Goal: Task Accomplishment & Management: Use online tool/utility

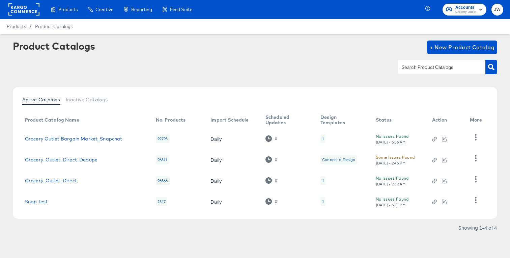
click at [25, 6] on rect at bounding box center [23, 9] width 31 height 12
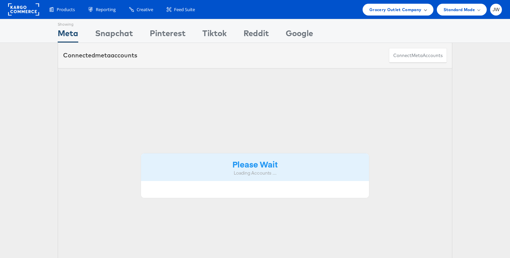
click at [399, 4] on div "Grocery Outlet Company" at bounding box center [398, 10] width 71 height 12
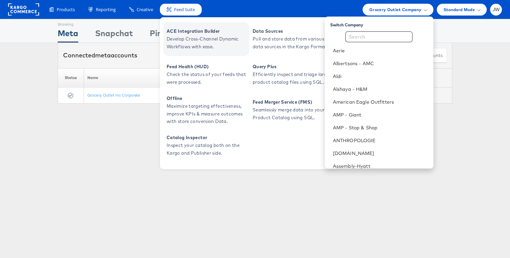
click at [192, 33] on span "ACE Integration Builder" at bounding box center [207, 31] width 81 height 8
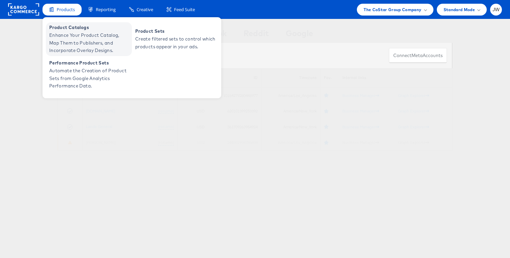
click at [75, 38] on span "Enhance Your Product Catalog, Map Them to Publishers, and Incorporate Overlay D…" at bounding box center [89, 42] width 81 height 23
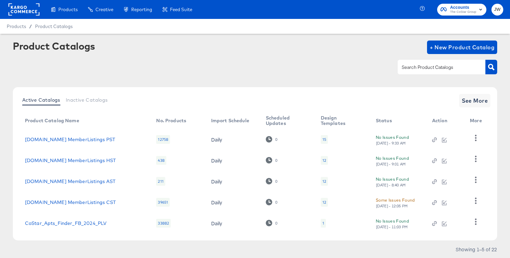
click at [411, 68] on input "text" at bounding box center [437, 67] width 72 height 8
paste input "Costar_Apts_FB_TRAVEL_2024"
type input "Costar_Apts_FB_TRAVEL_2024"
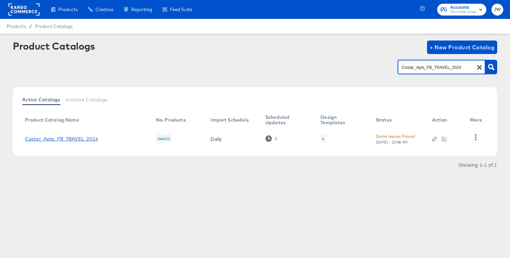
click at [49, 139] on link "Costar_Apts_FB_TRAVEL_2024" at bounding box center [61, 138] width 73 height 5
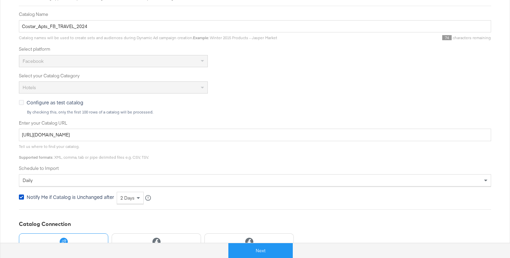
scroll to position [120, 0]
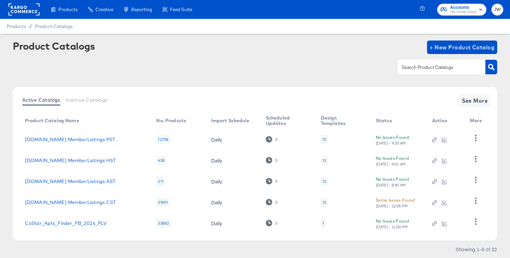
click at [417, 61] on div at bounding box center [442, 67] width 88 height 14
paste input "Costar_Apts_FB_TRAVEL_2024"
type input "Costar_Apts_FB_TRAVEL_2024"
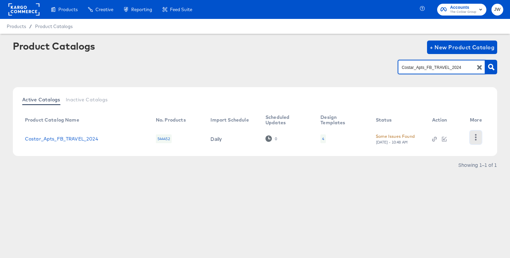
click at [476, 136] on icon "button" at bounding box center [476, 137] width 2 height 6
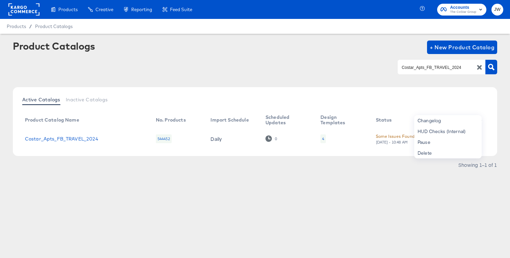
click at [394, 172] on div "Showing 1–1 of 1" at bounding box center [255, 168] width 485 height 11
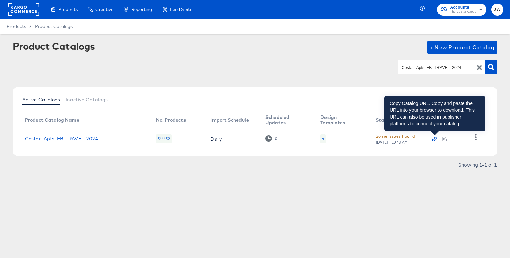
click at [434, 140] on icon "button" at bounding box center [434, 139] width 5 height 5
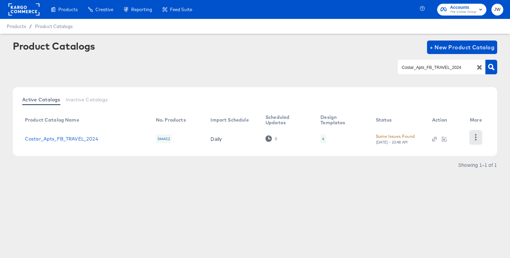
click at [477, 141] on button "button" at bounding box center [476, 138] width 12 height 14
click at [227, 215] on div "Products Creative Reporting Feed Suite Accounts The CoStar Group JW Products / …" at bounding box center [255, 129] width 510 height 258
click at [478, 140] on icon "button" at bounding box center [476, 137] width 6 height 6
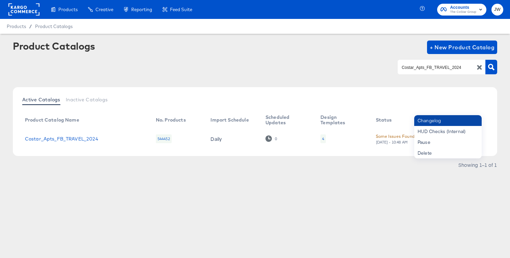
click at [442, 123] on div "Changelog" at bounding box center [449, 120] width 68 height 11
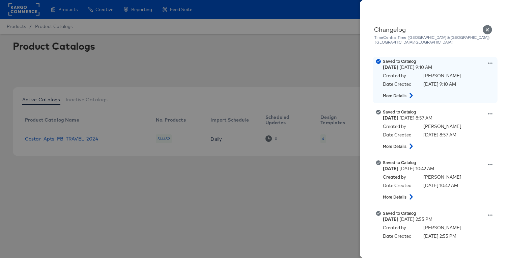
click at [409, 93] on icon at bounding box center [411, 95] width 8 height 5
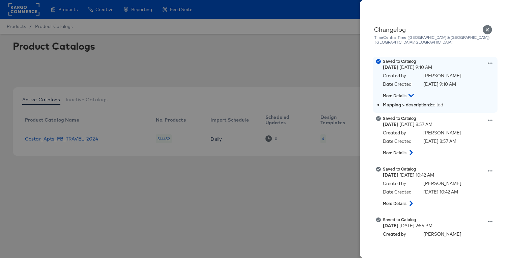
click at [409, 91] on icon at bounding box center [411, 95] width 5 height 8
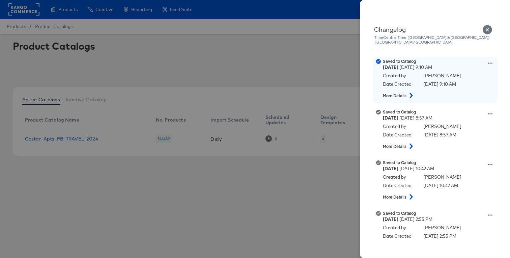
click at [409, 93] on icon at bounding box center [411, 95] width 8 height 5
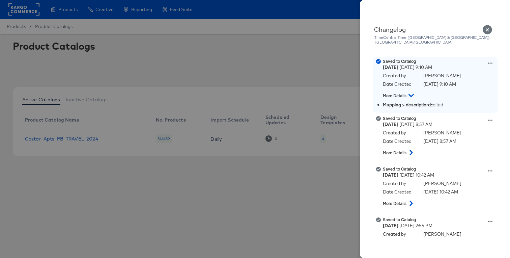
click at [409, 91] on button at bounding box center [411, 95] width 12 height 9
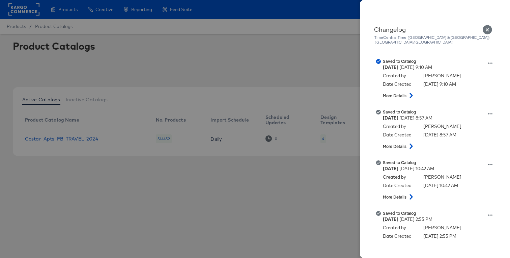
click at [300, 188] on div at bounding box center [255, 129] width 510 height 258
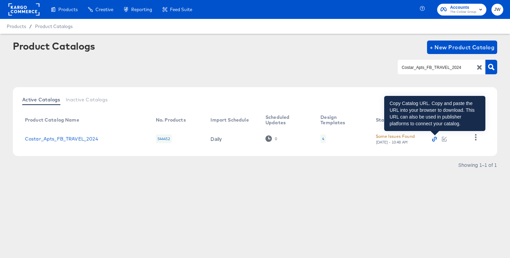
click at [436, 138] on icon "button" at bounding box center [434, 139] width 5 height 5
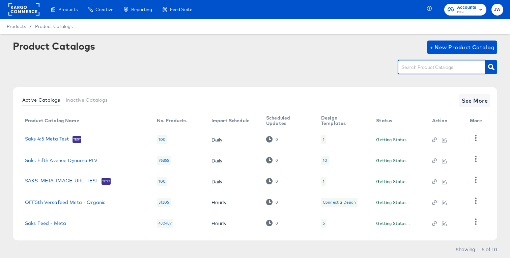
click at [418, 69] on input "text" at bounding box center [437, 67] width 72 height 8
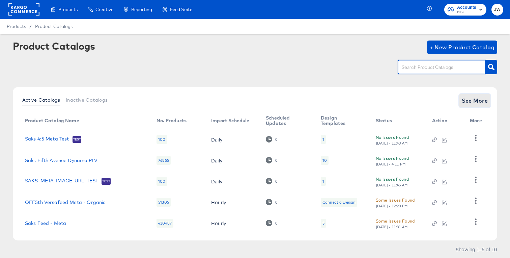
click at [479, 102] on span "See More" at bounding box center [475, 100] width 26 height 9
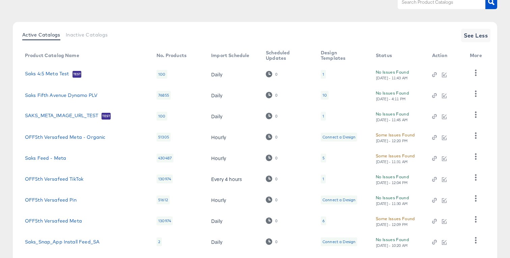
scroll to position [71, 0]
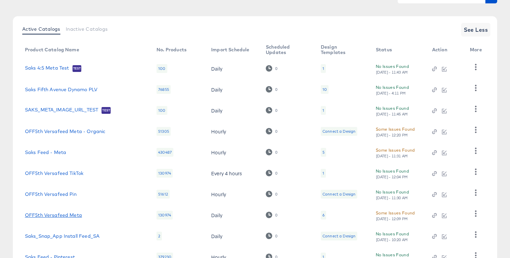
click at [64, 213] on link "OFF5th Versafeed Meta" at bounding box center [53, 214] width 57 height 5
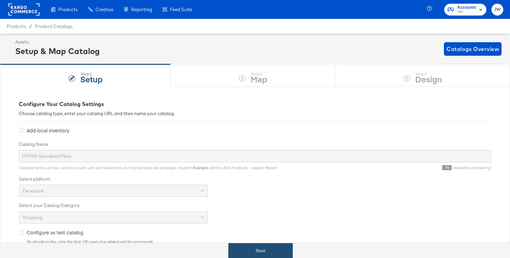
click at [269, 248] on button "Next" at bounding box center [261, 250] width 64 height 15
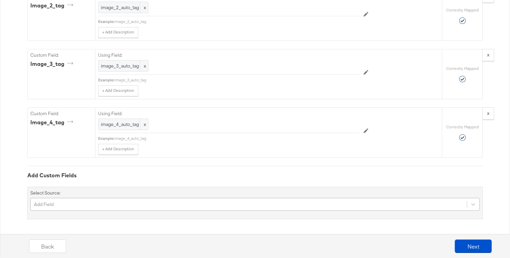
click at [197, 200] on div "Add Field" at bounding box center [255, 204] width 450 height 13
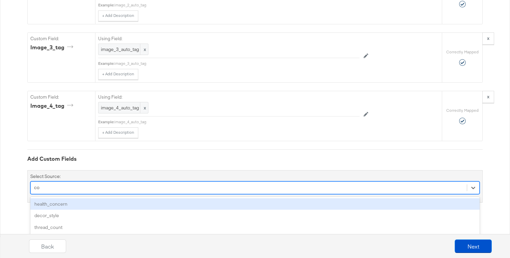
scroll to position [2094, 0]
type input "c"
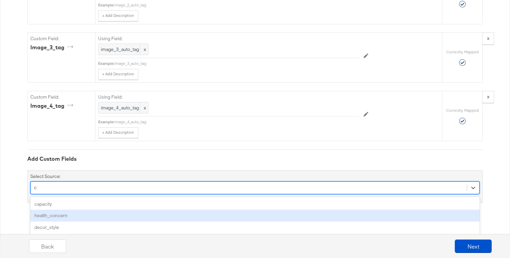
scroll to position [2151, 0]
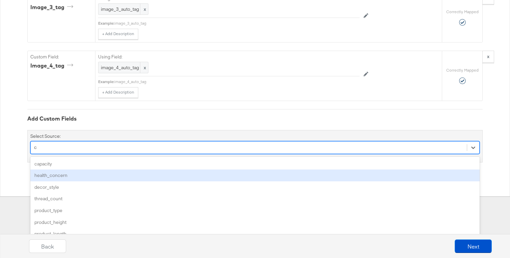
click at [162, 172] on div "health_concern" at bounding box center [255, 175] width 450 height 12
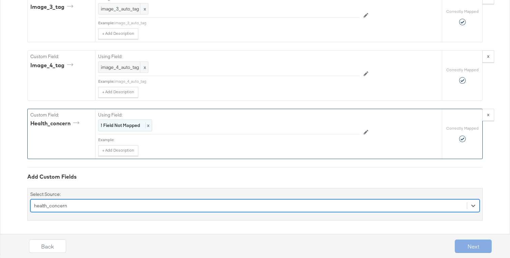
click at [133, 126] on strong "! Field Not Mapped" at bounding box center [120, 125] width 39 height 6
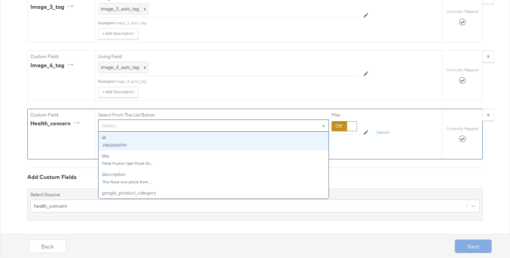
click at [133, 126] on div "Select..." at bounding box center [214, 125] width 230 height 11
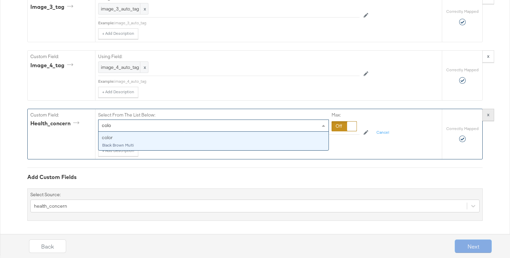
type input "colo"
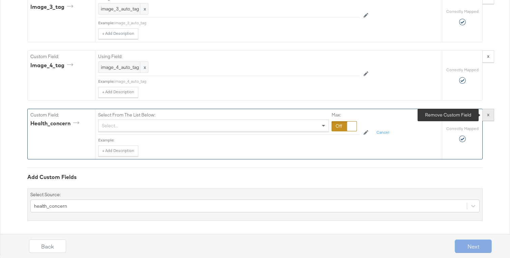
click at [491, 116] on button "x" at bounding box center [489, 115] width 12 height 12
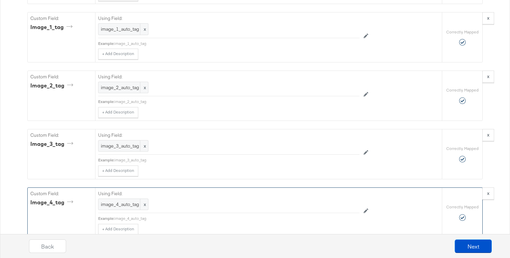
scroll to position [1562, 0]
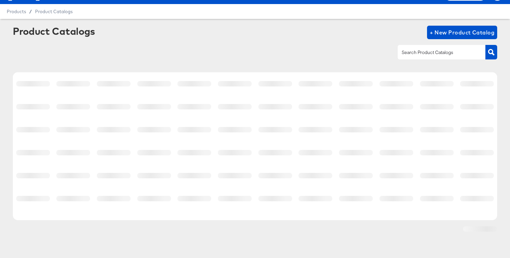
scroll to position [15, 0]
